Goal: Obtain resource: Obtain resource

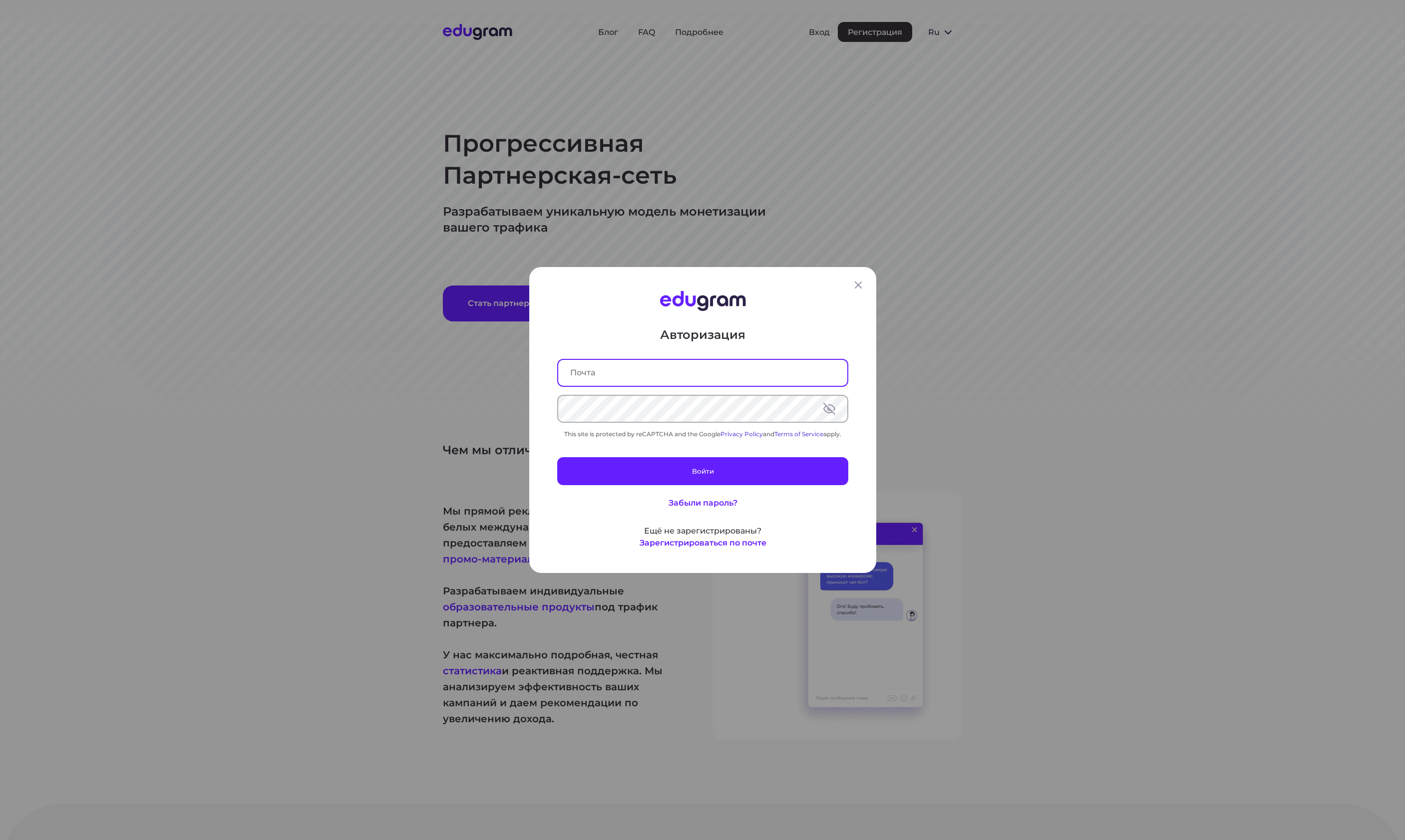
paste input "[EMAIL_ADDRESS][DOMAIN_NAME]"
type input "[EMAIL_ADDRESS][DOMAIN_NAME]"
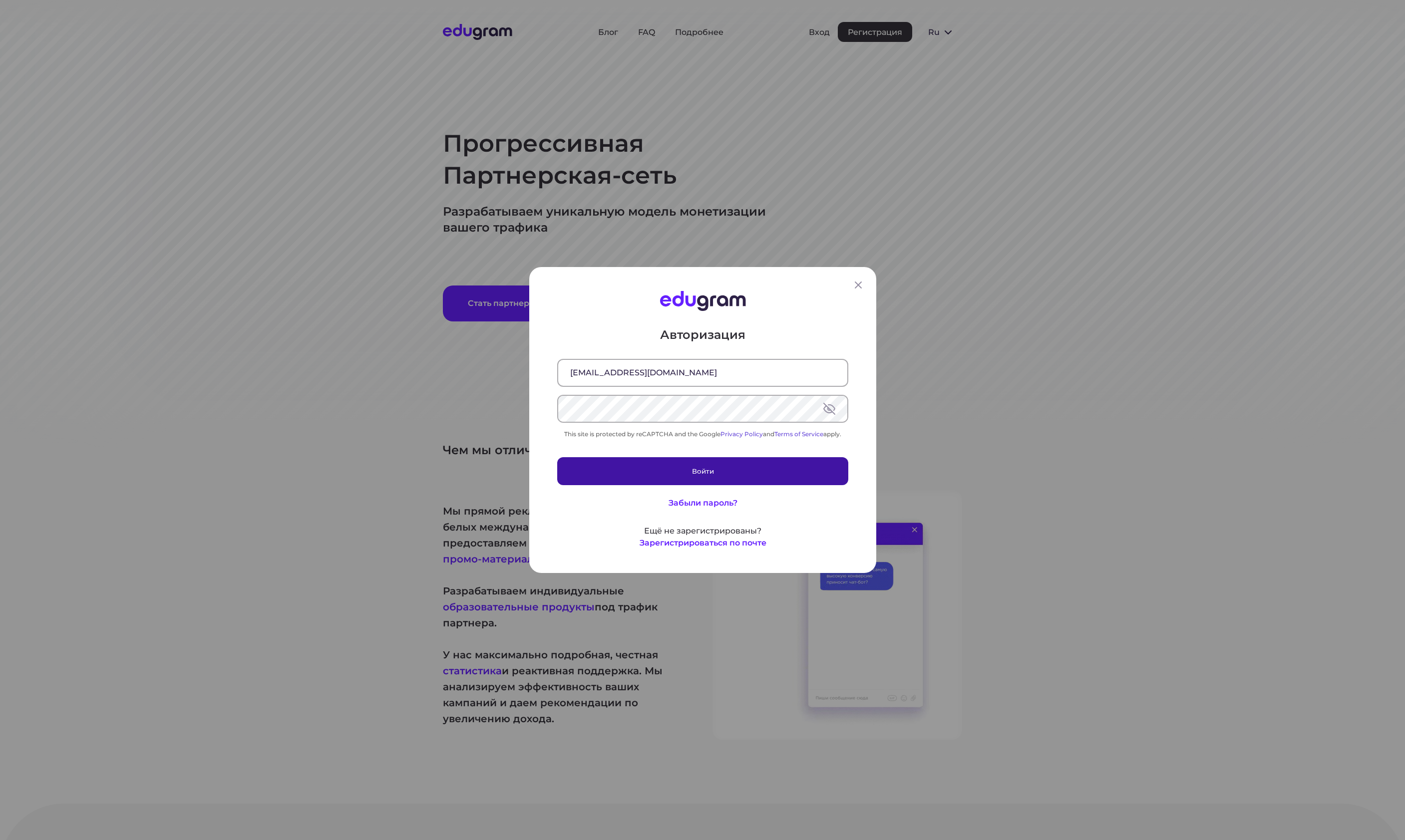
click at [711, 479] on button "Войти" at bounding box center [702, 471] width 291 height 28
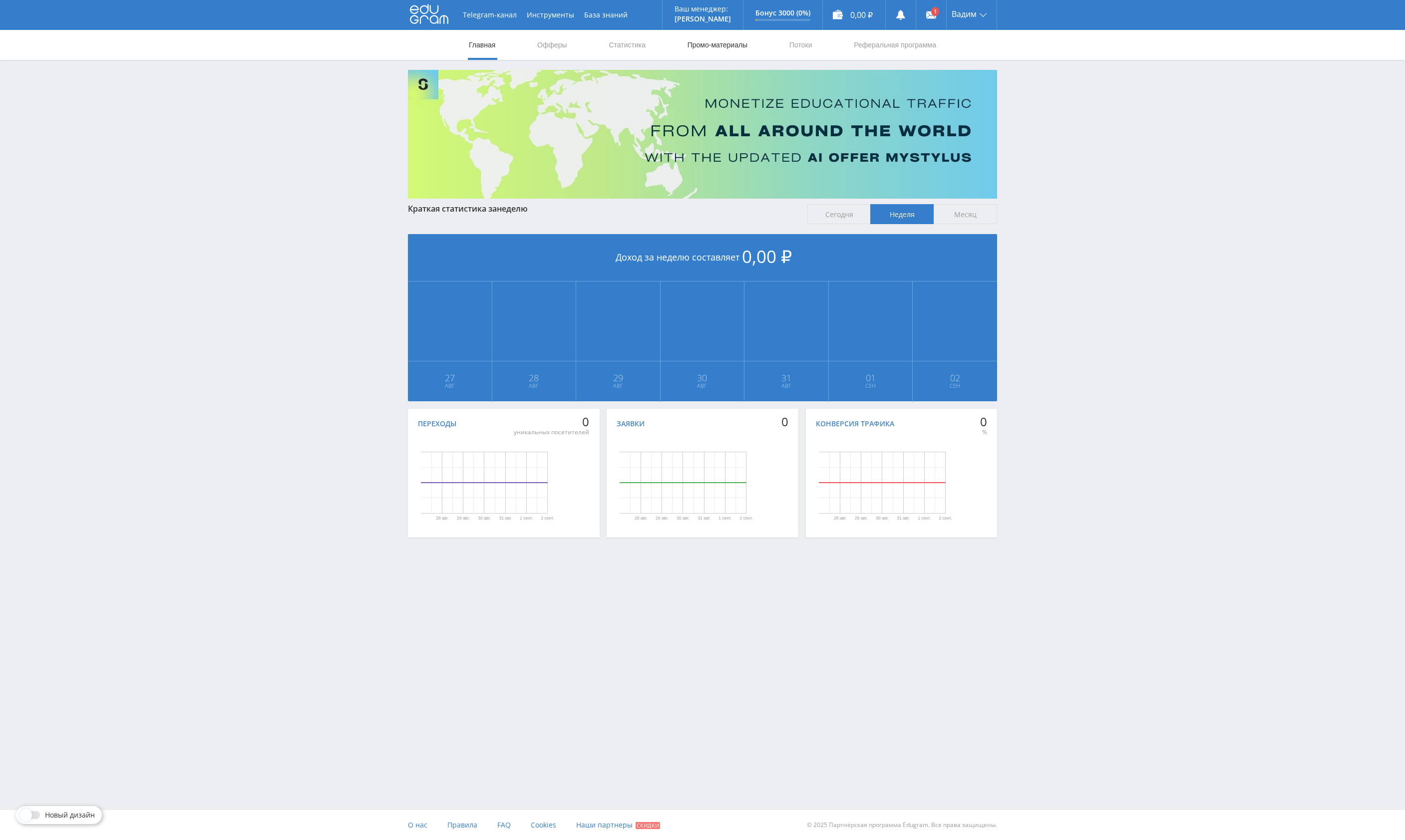
click at [708, 48] on link "Промо-материалы" at bounding box center [717, 45] width 62 height 30
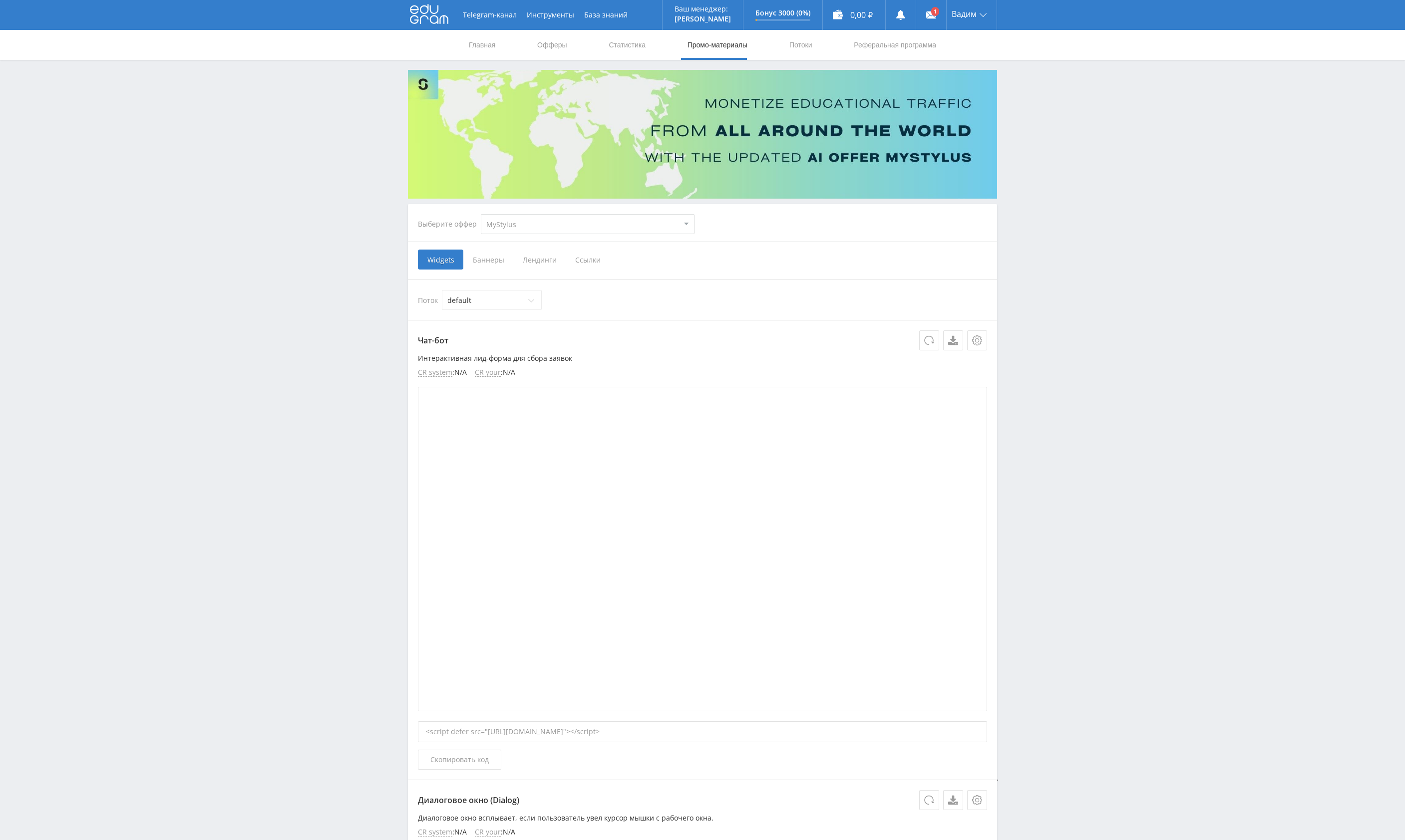
click at [481, 214] on select "MyStylus MyStylus - Revshare Кампус AI Studybay Автор24 Studybay [GEOGRAPHIC_DA…" at bounding box center [588, 224] width 214 height 20
select select "1"
click option "Автор24" at bounding box center [0, 0] width 0 height 0
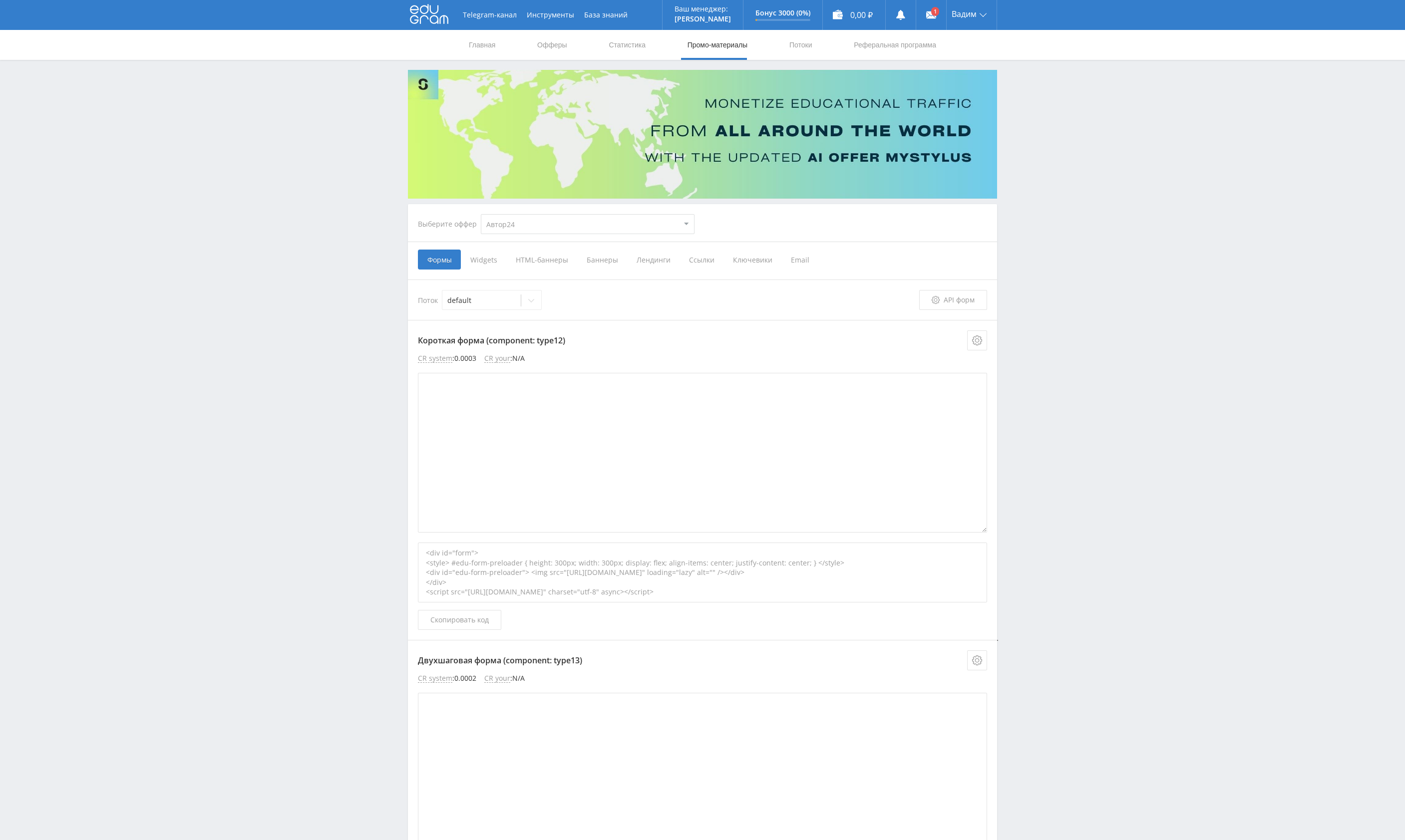
click at [483, 261] on span "Widgets" at bounding box center [483, 260] width 45 height 20
click at [0, 0] on input "Widgets" at bounding box center [0, 0] width 0 height 0
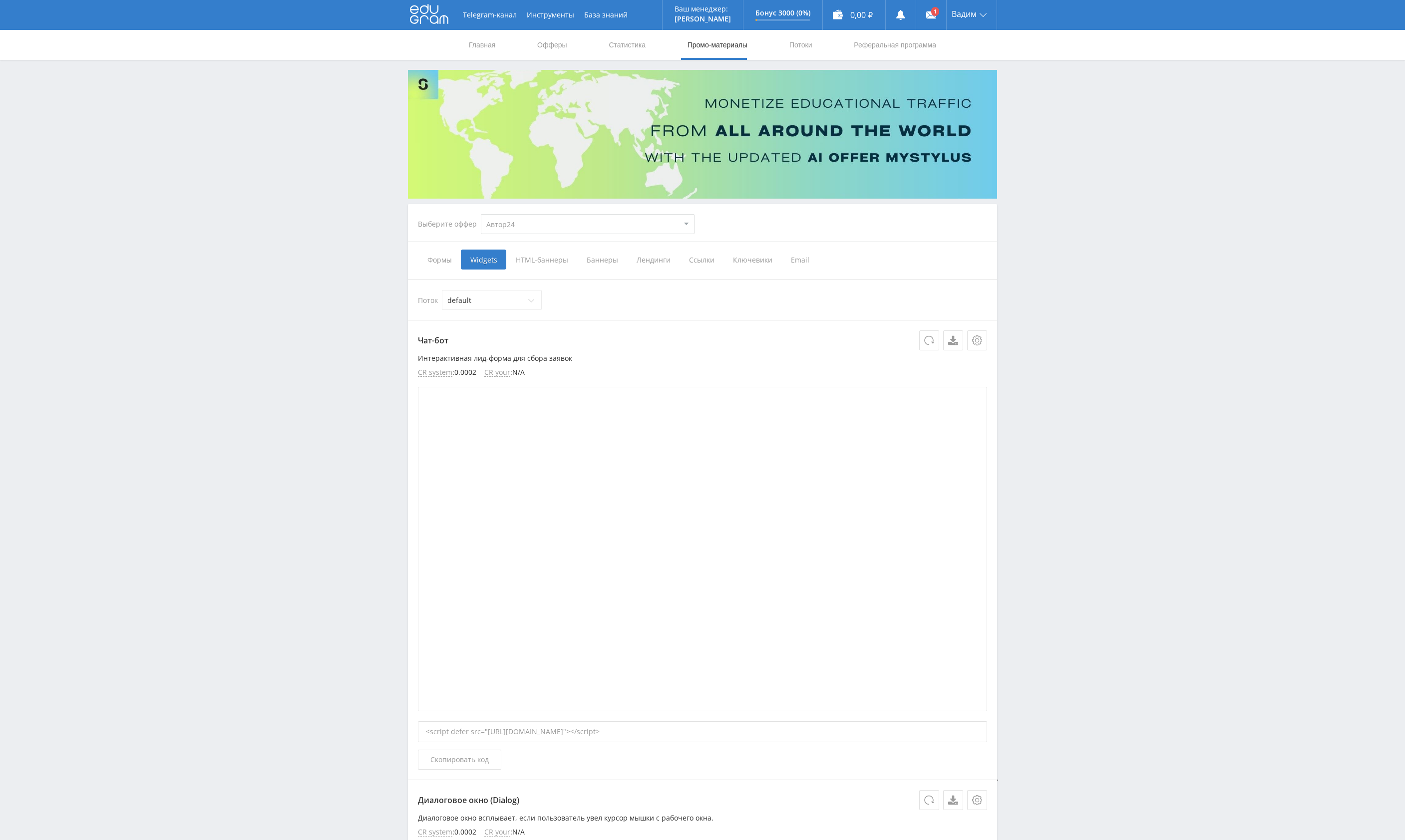
scroll to position [207, 0]
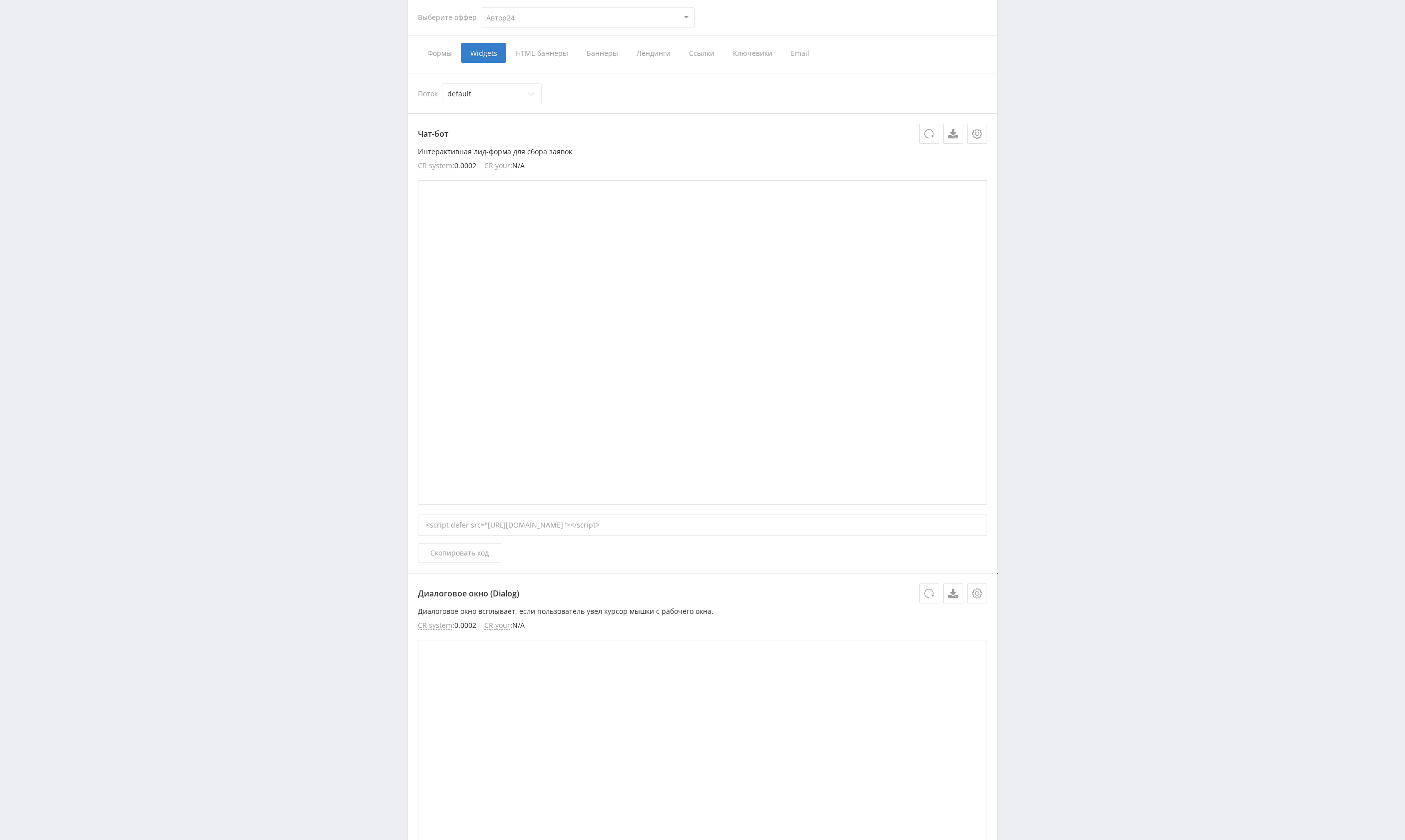
click at [766, 526] on div "<script defer src="[URL][DOMAIN_NAME]"></script>" at bounding box center [702, 525] width 569 height 21
click at [707, 525] on div "<script defer src="[URL][DOMAIN_NAME]"></script>" at bounding box center [702, 525] width 569 height 21
drag, startPoint x: 707, startPoint y: 525, endPoint x: 780, endPoint y: 539, distance: 74.3
click at [780, 539] on div "<script defer src="[URL][DOMAIN_NAME]"></script> <script defer src="[URL][DOMAI…" at bounding box center [702, 539] width 569 height 49
click at [776, 521] on div "<script defer src="[URL][DOMAIN_NAME]"></script>" at bounding box center [702, 525] width 569 height 21
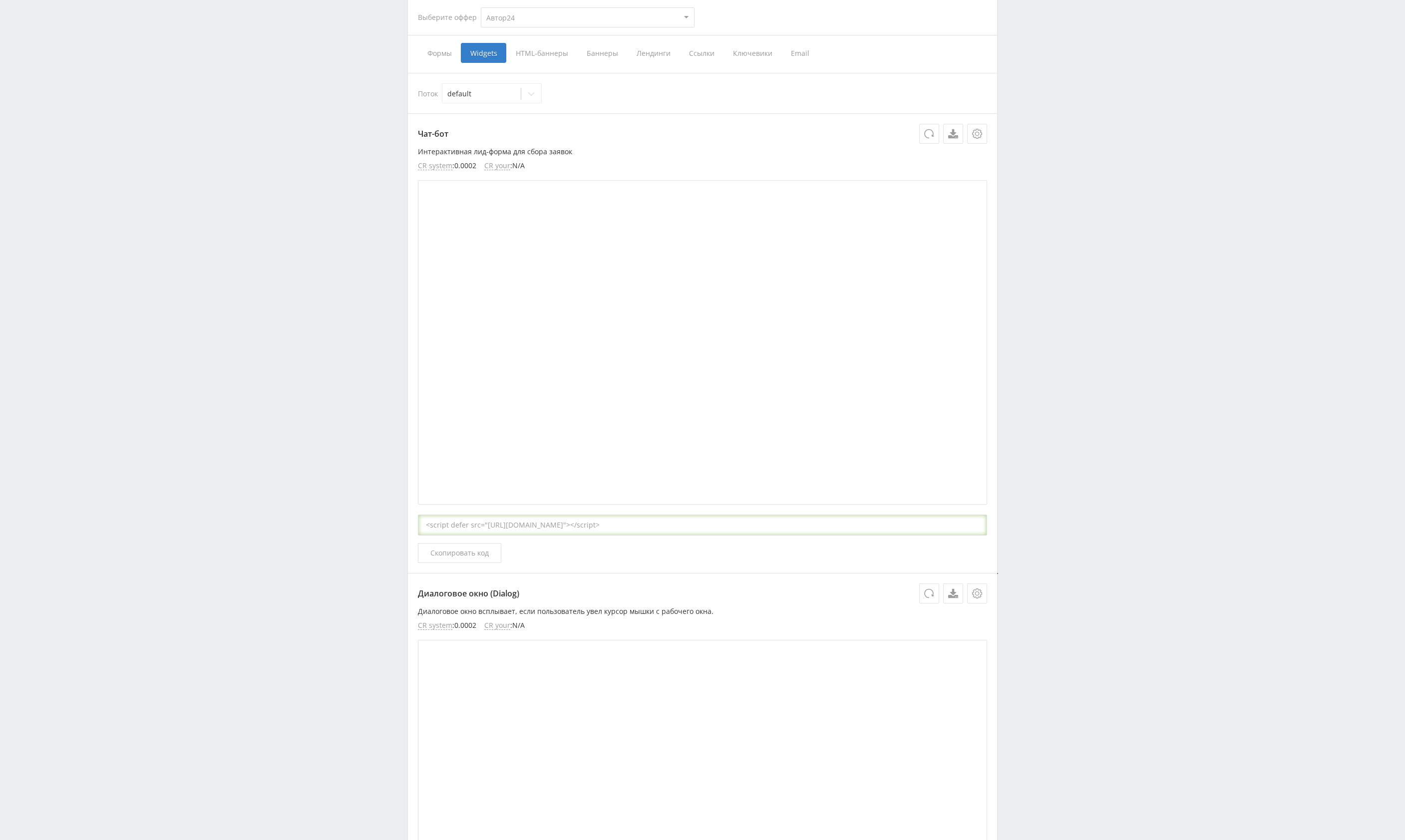
click at [776, 521] on div "<script defer src="[URL][DOMAIN_NAME]"></script>" at bounding box center [702, 525] width 569 height 21
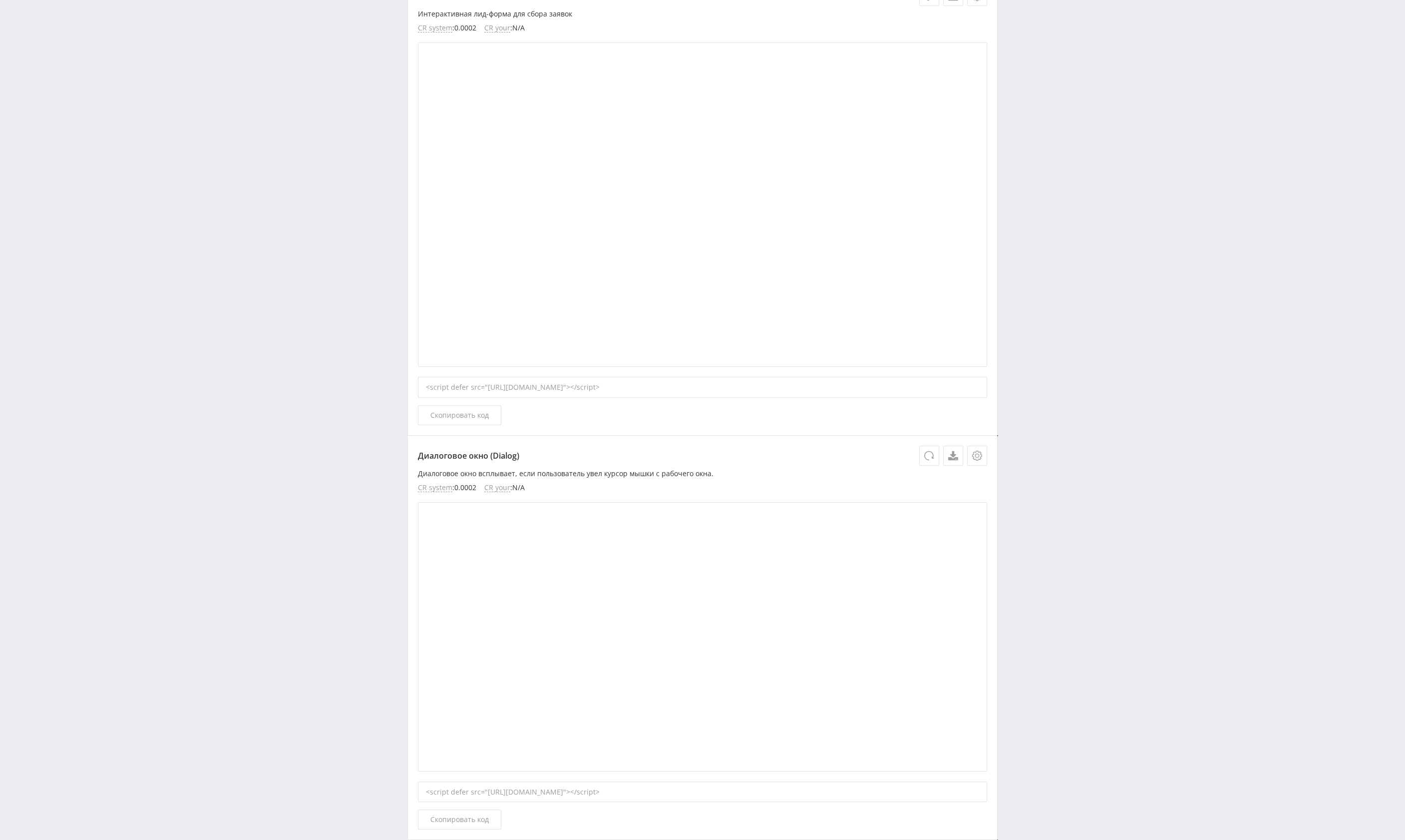
scroll to position [0, 0]
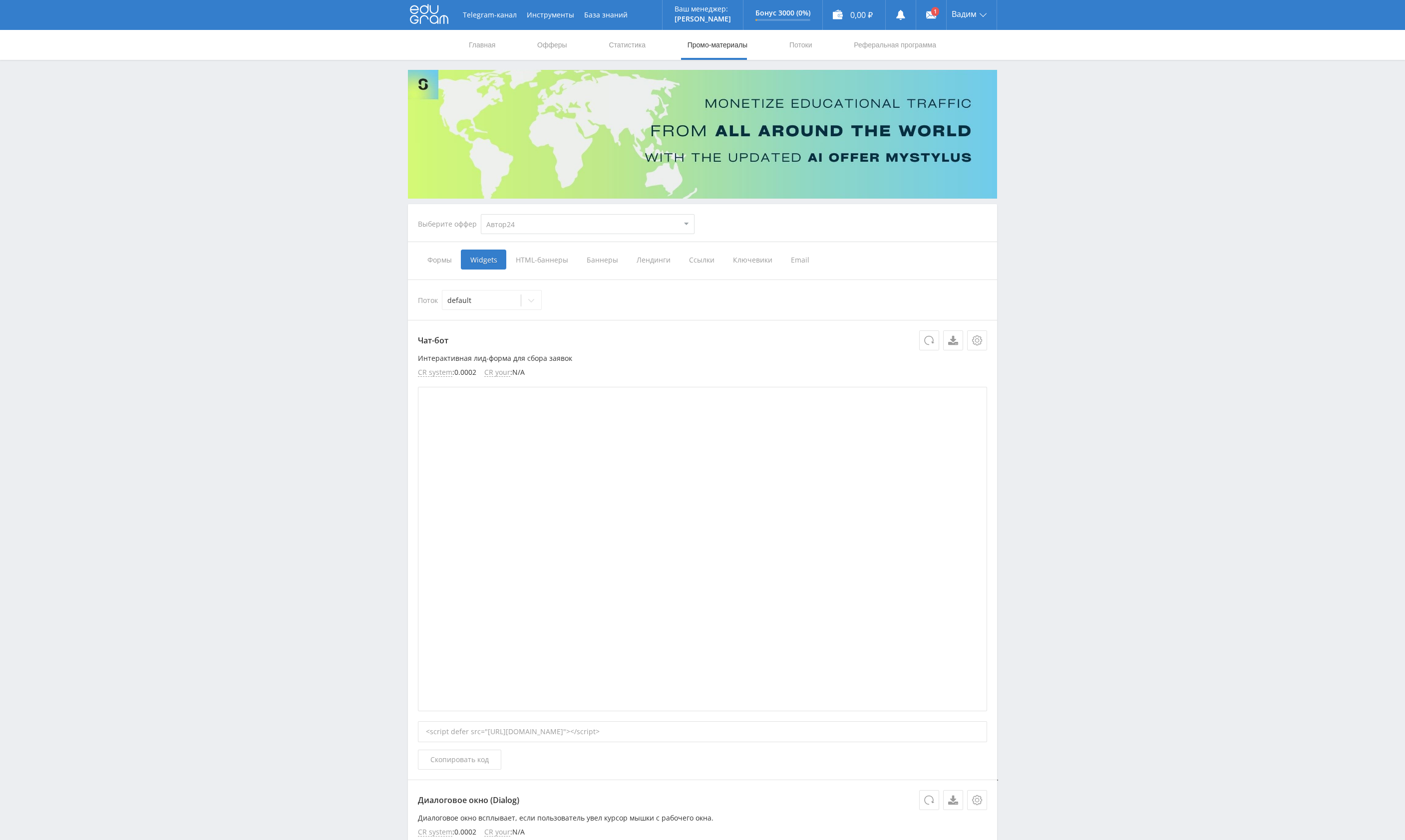
click at [540, 263] on span "HTML-баннеры" at bounding box center [542, 260] width 71 height 20
click at [0, 0] on input "HTML-баннеры" at bounding box center [0, 0] width 0 height 0
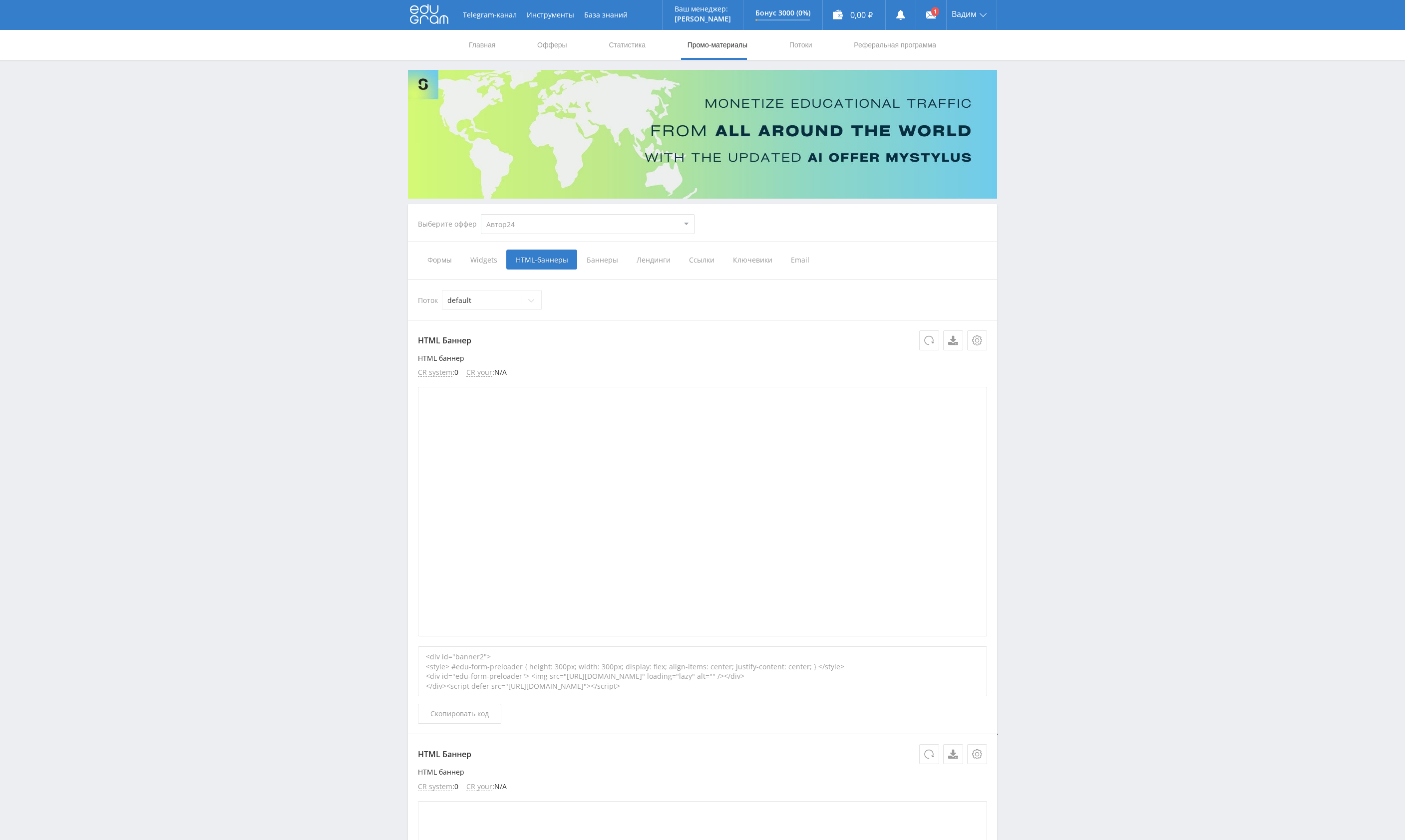
click at [481, 214] on select "MyStylus MyStylus - Revshare Кампус AI Studybay Автор24 Studybay [GEOGRAPHIC_DA…" at bounding box center [588, 224] width 214 height 20
select select "2"
click option "Studybay" at bounding box center [0, 0] width 0 height 0
select select "2"
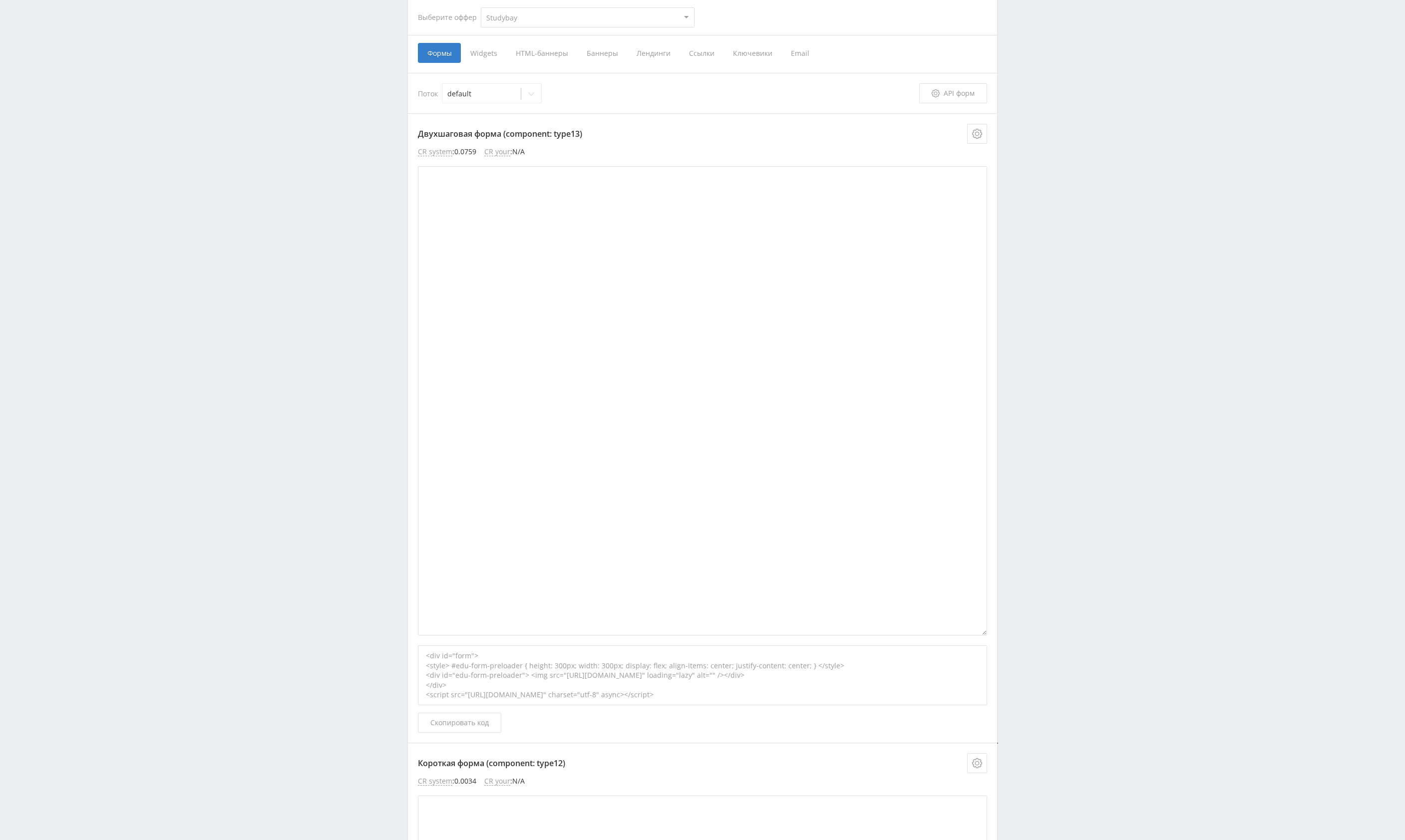
scroll to position [551, 0]
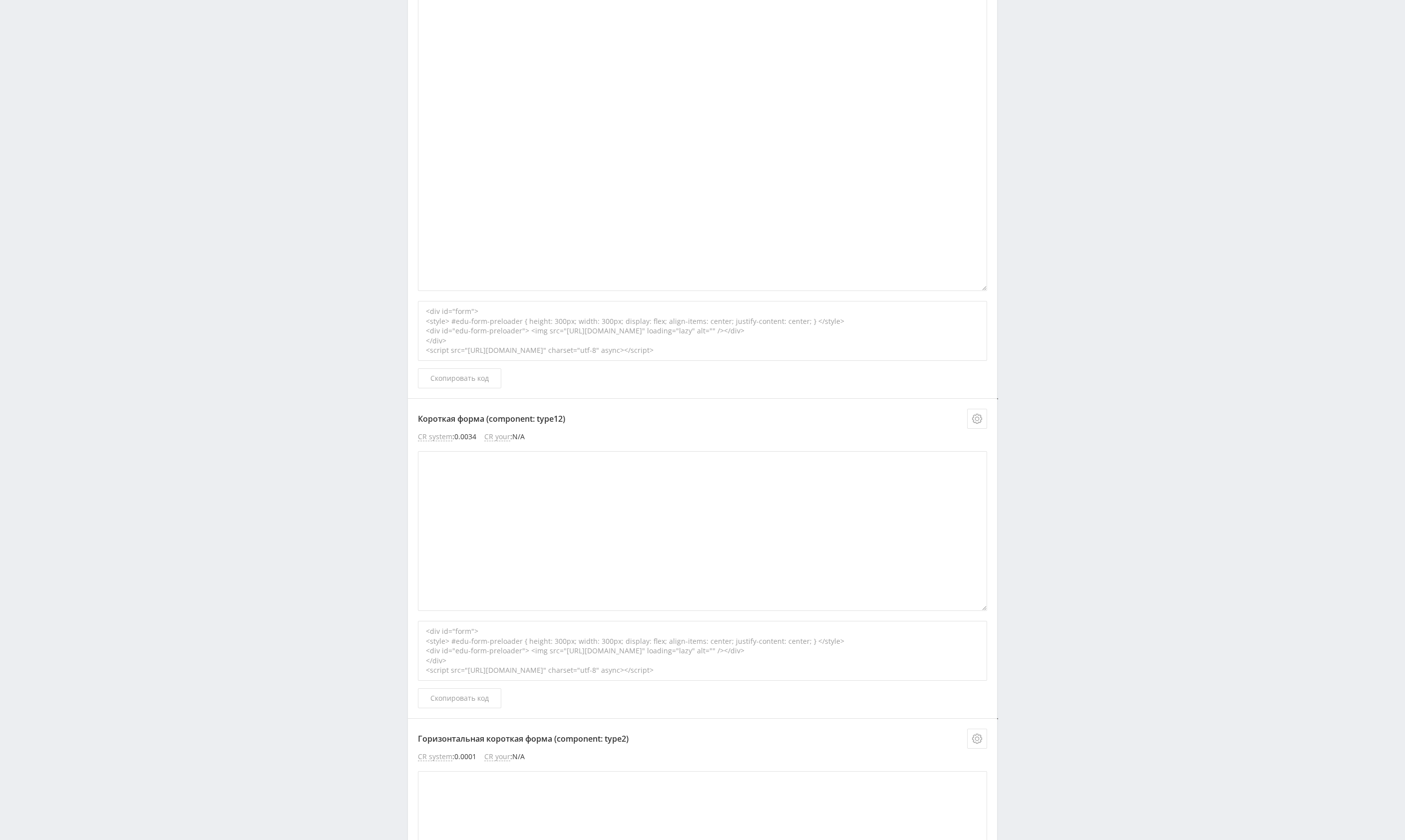
click at [712, 353] on div "<div id="form"> <style> #edu-form-preloader { height: 300px; width: 300px; disp…" at bounding box center [702, 331] width 569 height 60
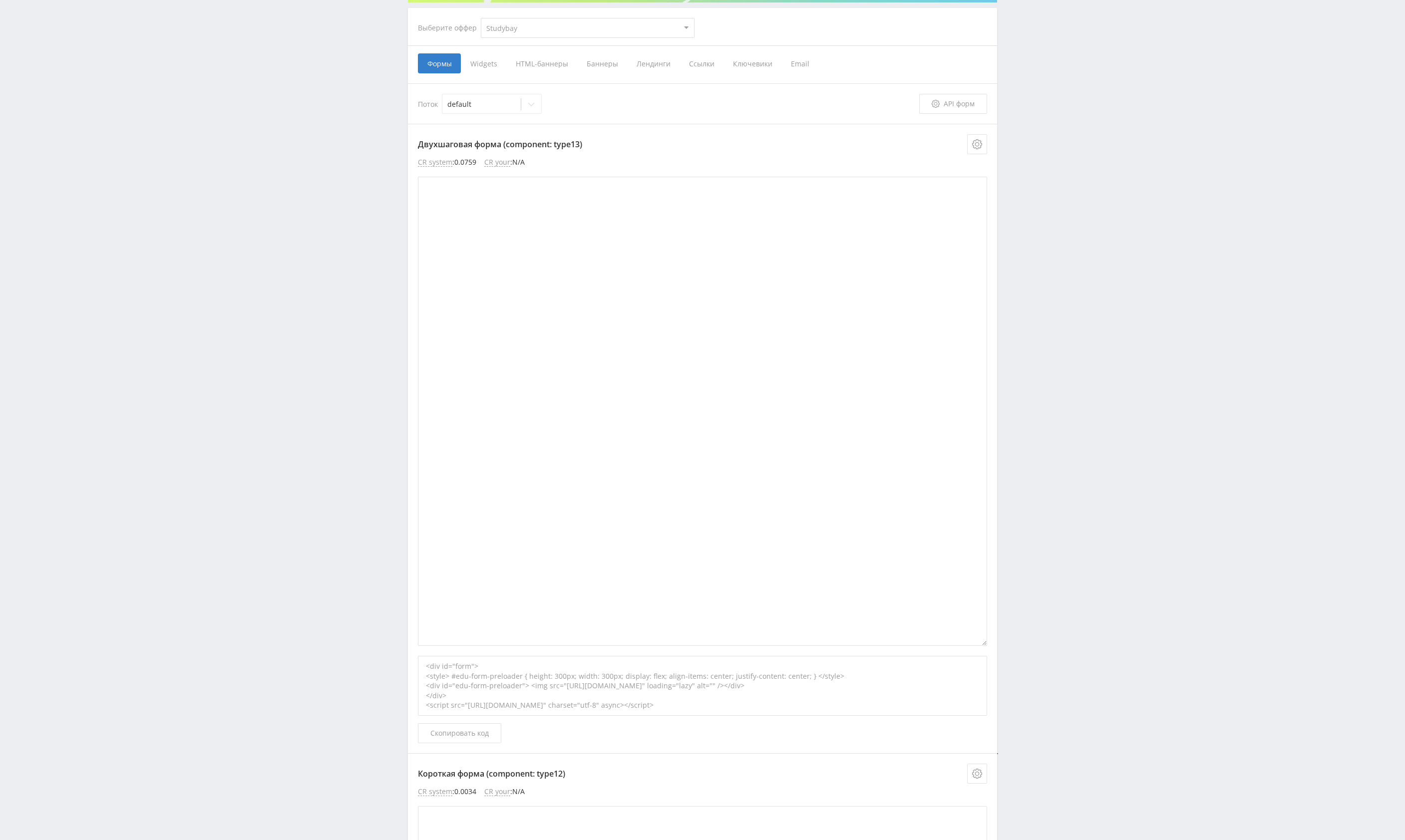
scroll to position [0, 0]
